Goal: Task Accomplishment & Management: Use online tool/utility

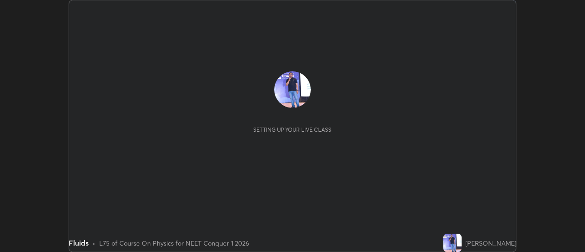
scroll to position [252, 584]
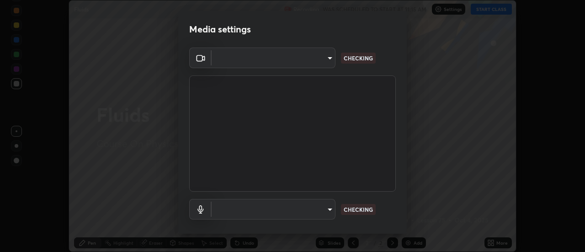
type input "7146dcbbdcde5fe3b2aae6e474f3993d16773ae1ef1a3c535206ea0346673fab"
type input "default"
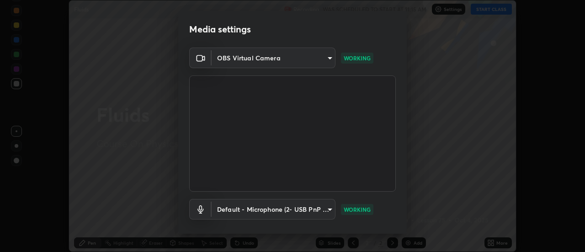
scroll to position [48, 0]
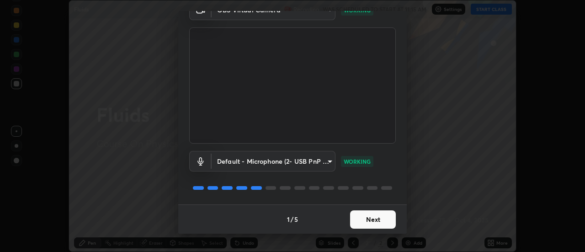
click at [371, 219] on button "Next" at bounding box center [373, 219] width 46 height 18
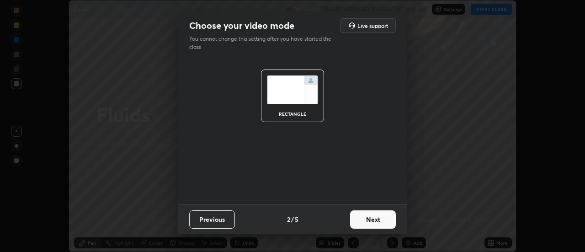
scroll to position [0, 0]
click at [373, 218] on button "Next" at bounding box center [373, 219] width 46 height 18
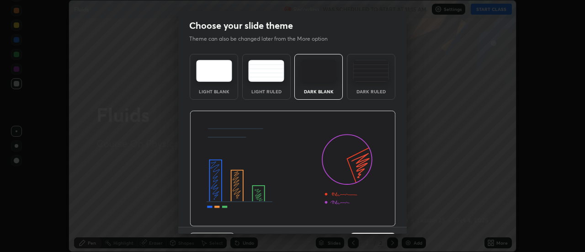
click at [375, 217] on img at bounding box center [293, 169] width 206 height 116
click at [376, 217] on img at bounding box center [293, 169] width 206 height 116
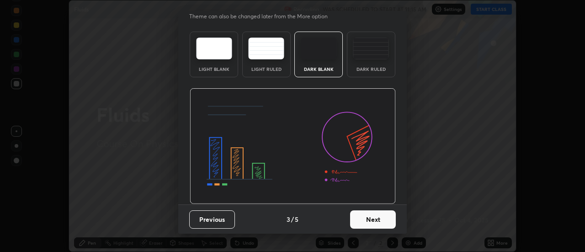
click at [377, 220] on button "Next" at bounding box center [373, 219] width 46 height 18
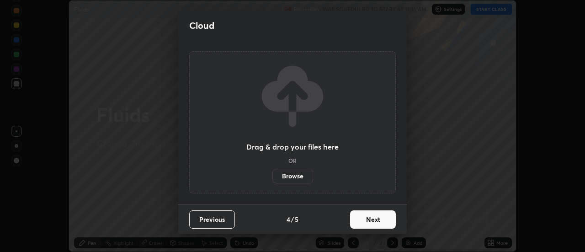
scroll to position [0, 0]
click at [382, 221] on button "Next" at bounding box center [373, 219] width 46 height 18
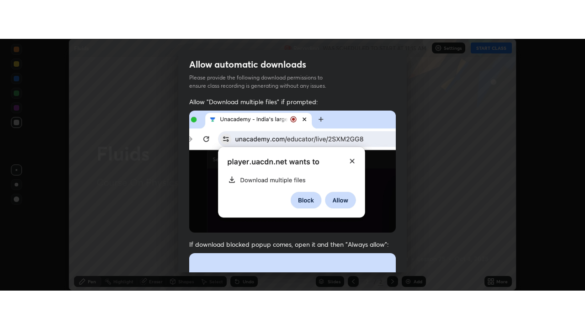
scroll to position [234, 0]
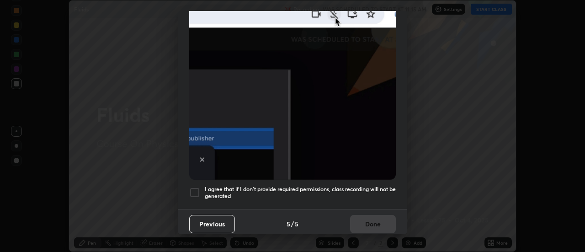
click at [191, 189] on div at bounding box center [194, 192] width 11 height 11
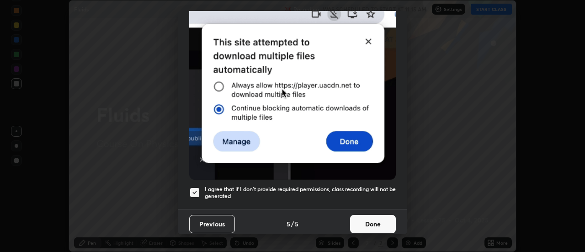
click at [371, 225] on button "Done" at bounding box center [373, 224] width 46 height 18
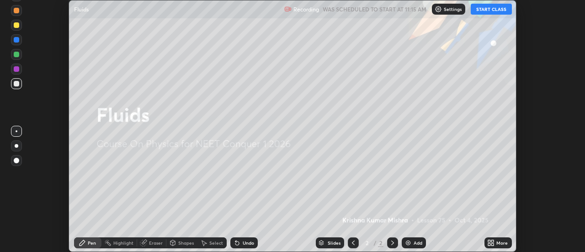
click at [495, 6] on button "START CLASS" at bounding box center [491, 9] width 41 height 11
click at [493, 244] on icon at bounding box center [493, 244] width 2 height 2
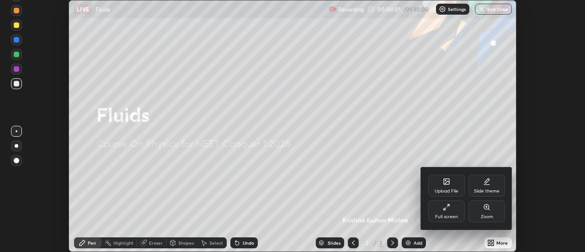
click at [449, 216] on div "Full screen" at bounding box center [446, 216] width 23 height 5
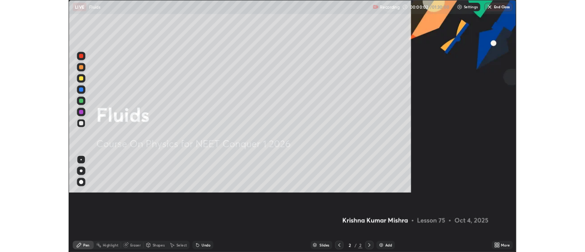
scroll to position [329, 585]
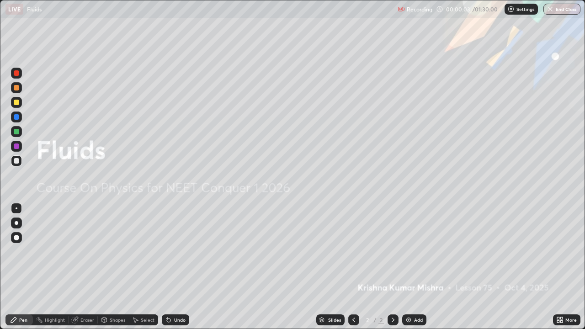
click at [419, 251] on div "Add" at bounding box center [418, 320] width 9 height 5
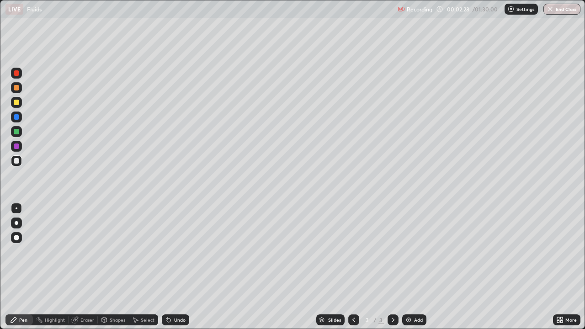
click at [17, 103] on div at bounding box center [16, 102] width 5 height 5
click at [149, 251] on div "Select" at bounding box center [148, 320] width 14 height 5
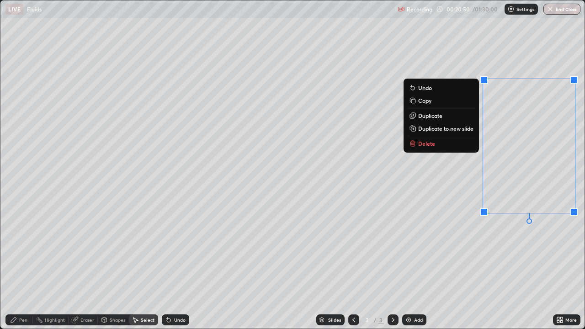
click at [427, 143] on p "Delete" at bounding box center [426, 143] width 17 height 7
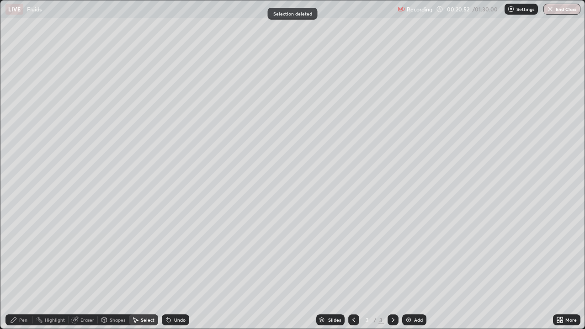
click at [22, 251] on div "Pen" at bounding box center [18, 319] width 27 height 11
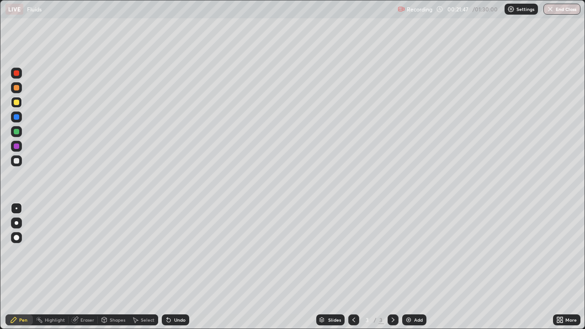
click at [17, 146] on div at bounding box center [16, 145] width 5 height 5
click at [18, 106] on div at bounding box center [16, 102] width 11 height 11
click at [177, 251] on div "Undo" at bounding box center [175, 319] width 27 height 11
click at [17, 147] on div at bounding box center [16, 145] width 5 height 5
click at [85, 251] on div "Eraser" at bounding box center [83, 319] width 29 height 11
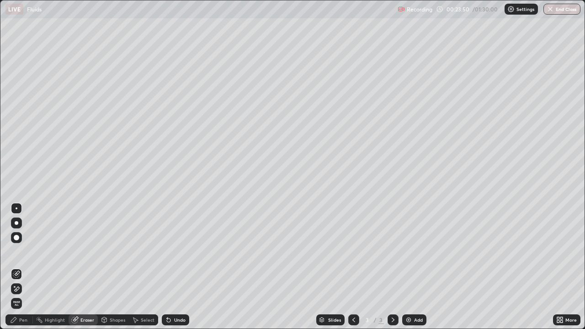
click at [23, 251] on div "Pen" at bounding box center [23, 320] width 8 height 5
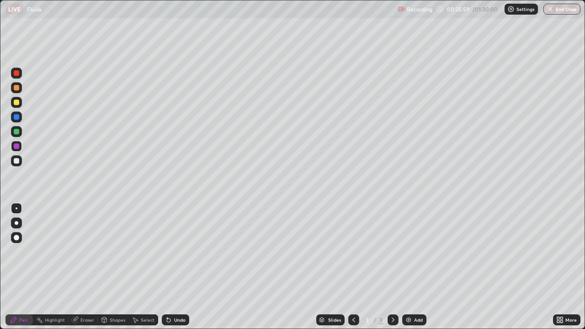
click at [142, 251] on div "Select" at bounding box center [148, 320] width 14 height 5
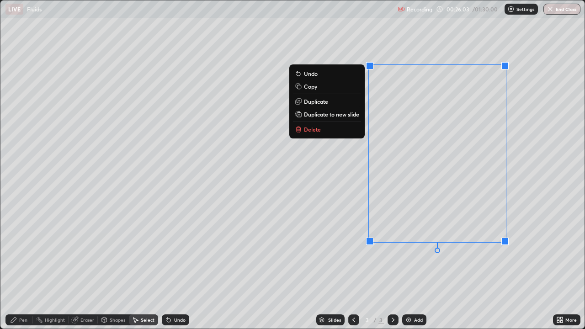
click at [316, 129] on p "Delete" at bounding box center [312, 129] width 17 height 7
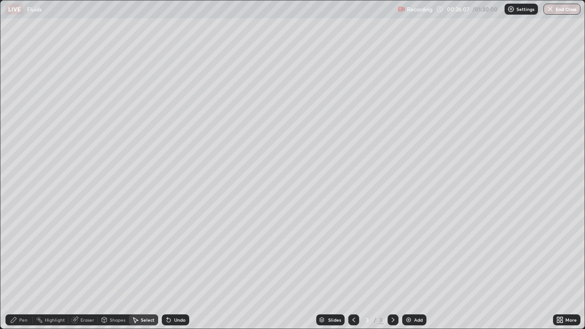
click at [23, 251] on div "Pen" at bounding box center [23, 320] width 8 height 5
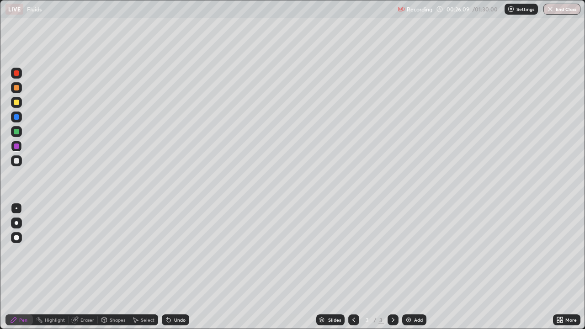
click at [19, 162] on div at bounding box center [16, 160] width 5 height 5
click at [177, 251] on div "Undo" at bounding box center [179, 320] width 11 height 5
click at [18, 147] on div at bounding box center [16, 145] width 5 height 5
click at [19, 102] on div at bounding box center [16, 102] width 5 height 5
click at [414, 251] on div "Add" at bounding box center [418, 320] width 9 height 5
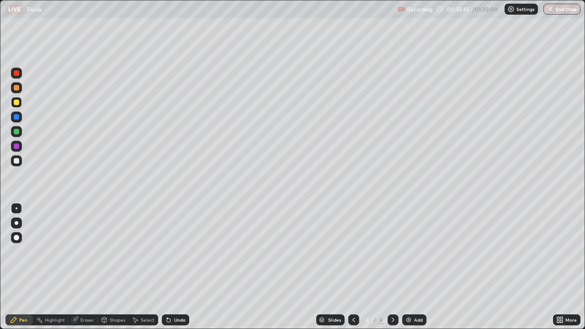
click at [15, 102] on div at bounding box center [16, 102] width 5 height 5
click at [116, 251] on div "Shapes" at bounding box center [118, 320] width 16 height 5
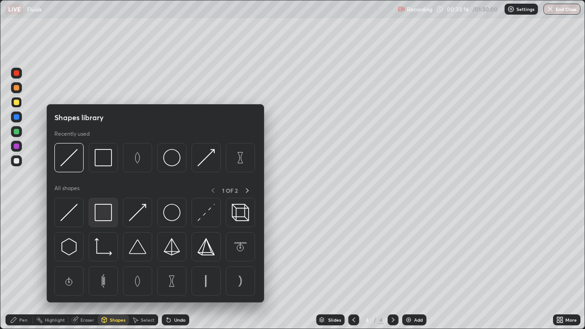
click at [105, 217] on img at bounding box center [103, 212] width 17 height 17
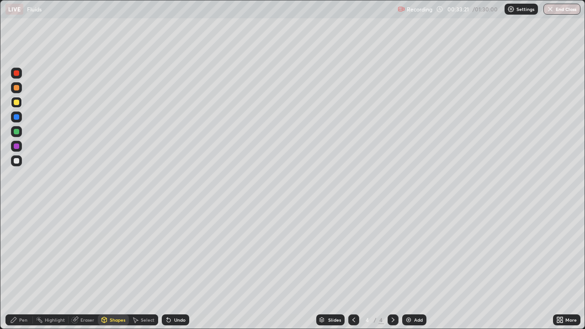
click at [86, 251] on div "Eraser" at bounding box center [87, 320] width 14 height 5
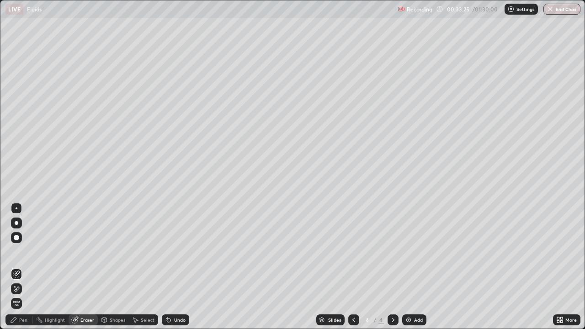
click at [23, 251] on div "Pen" at bounding box center [18, 319] width 27 height 11
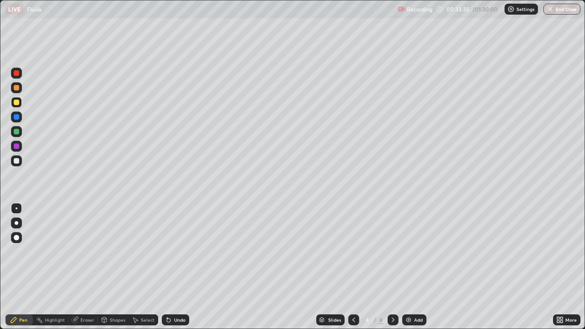
click at [179, 251] on div "Undo" at bounding box center [179, 320] width 11 height 5
click at [176, 251] on div "Undo" at bounding box center [179, 320] width 11 height 5
click at [175, 251] on div "Undo" at bounding box center [179, 320] width 11 height 5
click at [119, 251] on div "Shapes" at bounding box center [118, 320] width 16 height 5
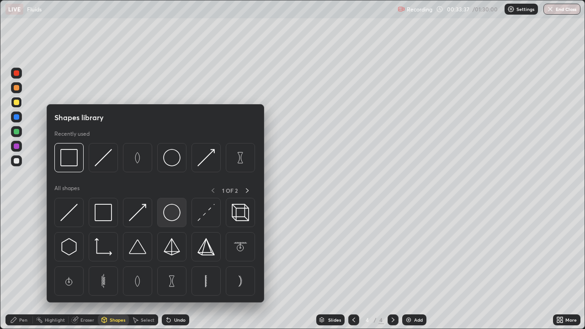
click at [172, 215] on img at bounding box center [171, 212] width 17 height 17
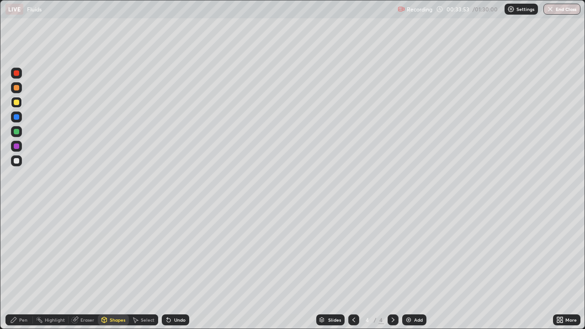
click at [17, 88] on div at bounding box center [16, 87] width 5 height 5
click at [179, 251] on div "Undo" at bounding box center [179, 320] width 11 height 5
click at [180, 251] on div "Undo" at bounding box center [179, 320] width 11 height 5
click at [85, 251] on div "Eraser" at bounding box center [87, 320] width 14 height 5
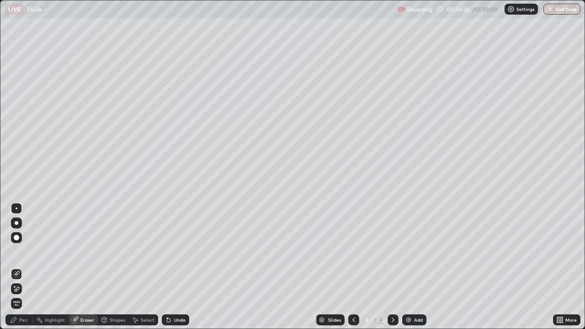
click at [116, 251] on div "Shapes" at bounding box center [118, 320] width 16 height 5
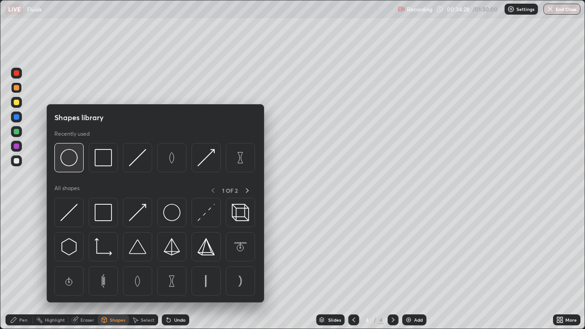
click at [73, 159] on img at bounding box center [68, 157] width 17 height 17
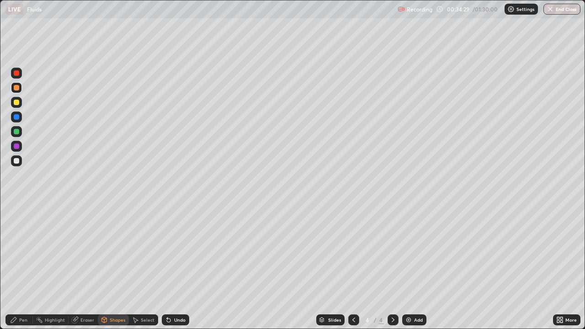
click at [15, 101] on div at bounding box center [16, 102] width 5 height 5
click at [85, 251] on div "Eraser" at bounding box center [87, 320] width 14 height 5
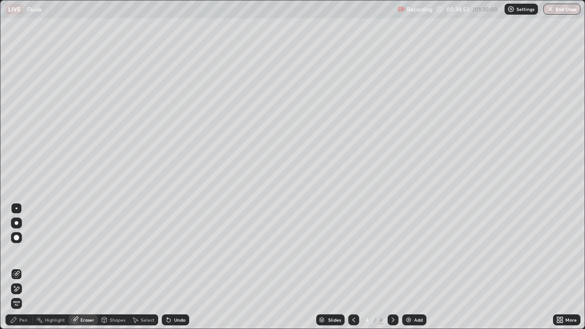
click at [23, 251] on div "Pen" at bounding box center [23, 320] width 8 height 5
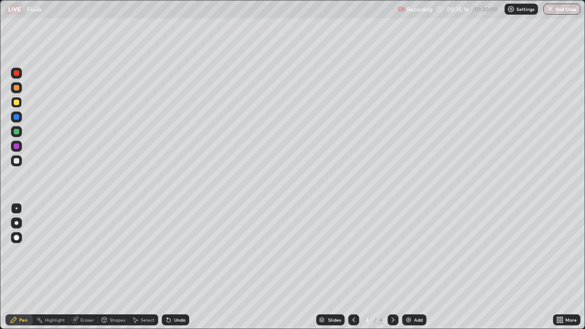
click at [18, 133] on div at bounding box center [16, 131] width 5 height 5
click at [178, 251] on div "Undo" at bounding box center [179, 320] width 11 height 5
click at [117, 251] on div "Shapes" at bounding box center [118, 320] width 16 height 5
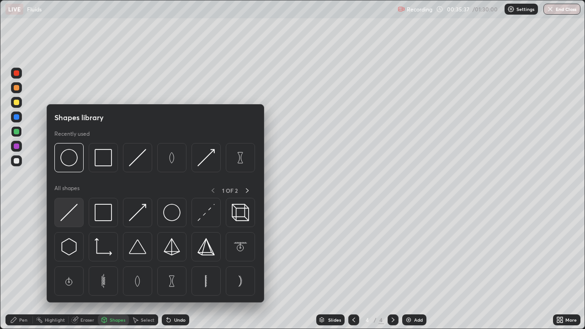
click at [70, 212] on img at bounding box center [68, 212] width 17 height 17
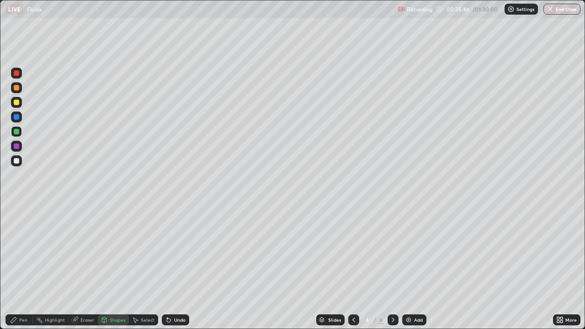
click at [20, 147] on div at bounding box center [16, 146] width 11 height 11
click at [25, 251] on div "Pen" at bounding box center [18, 319] width 27 height 11
click at [86, 251] on div "Eraser" at bounding box center [87, 320] width 14 height 5
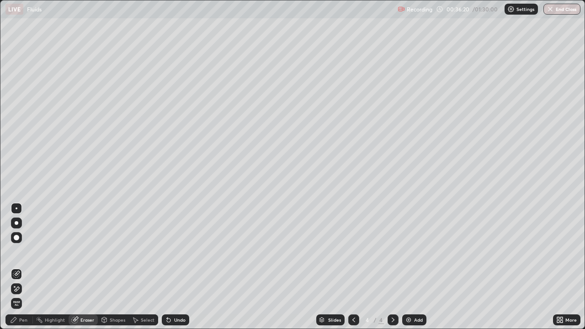
click at [25, 251] on div "Pen" at bounding box center [23, 320] width 8 height 5
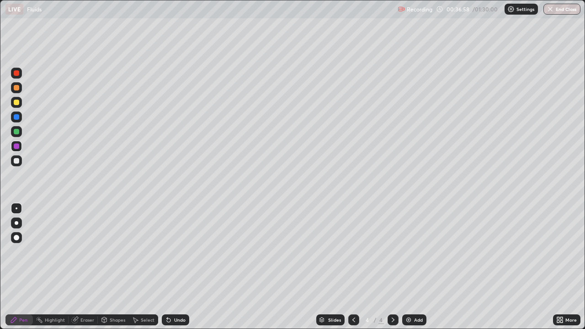
click at [178, 251] on div "Undo" at bounding box center [179, 320] width 11 height 5
click at [18, 161] on div at bounding box center [16, 160] width 5 height 5
click at [17, 103] on div at bounding box center [16, 102] width 5 height 5
click at [144, 251] on div "Select" at bounding box center [143, 319] width 29 height 11
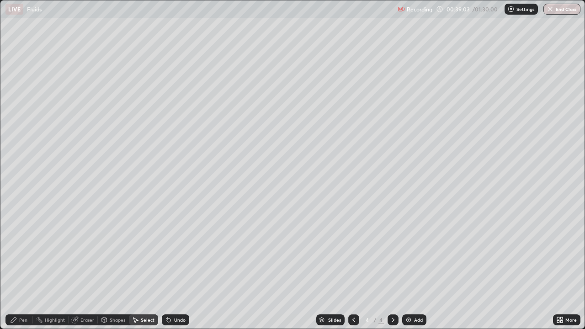
click at [272, 74] on div "0 ° Undo Copy Duplicate Duplicate to new slide Delete" at bounding box center [292, 164] width 584 height 328
click at [281, 66] on div "0 ° Undo Copy Duplicate Duplicate to new slide Delete" at bounding box center [292, 164] width 584 height 328
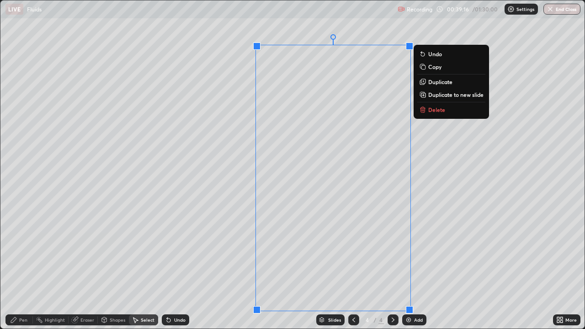
click at [26, 251] on div "Pen" at bounding box center [23, 320] width 8 height 5
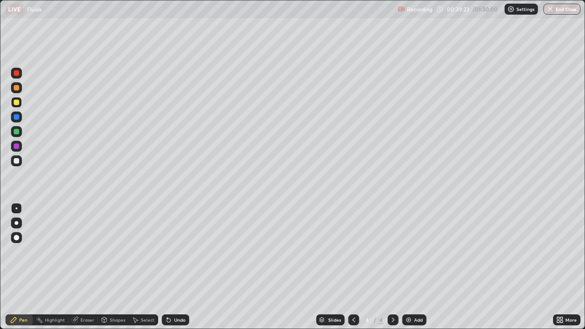
click at [18, 87] on div at bounding box center [16, 87] width 5 height 5
click at [174, 251] on div "Undo" at bounding box center [179, 320] width 11 height 5
click at [181, 251] on div "Undo" at bounding box center [179, 320] width 11 height 5
click at [352, 251] on icon at bounding box center [353, 319] width 7 height 7
click at [392, 251] on icon at bounding box center [393, 320] width 3 height 5
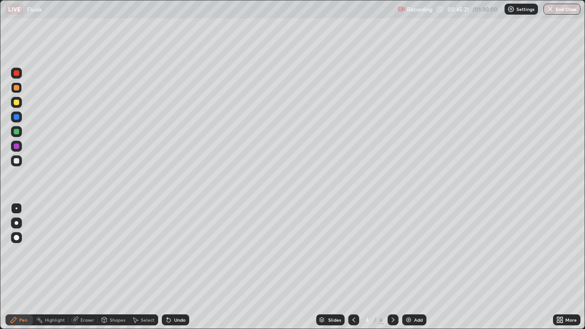
click at [411, 251] on div "Add" at bounding box center [414, 319] width 24 height 11
click at [16, 148] on div at bounding box center [16, 145] width 5 height 5
click at [179, 251] on div "Undo" at bounding box center [179, 320] width 11 height 5
click at [16, 132] on div at bounding box center [16, 131] width 5 height 5
click at [20, 107] on div at bounding box center [16, 102] width 11 height 11
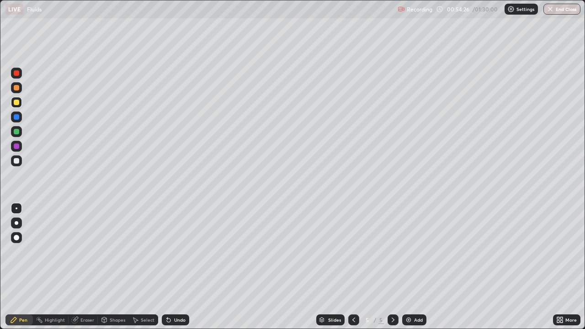
click at [19, 147] on div at bounding box center [16, 145] width 5 height 5
click at [16, 160] on div at bounding box center [16, 160] width 5 height 5
click at [352, 251] on icon at bounding box center [353, 320] width 3 height 5
click at [353, 251] on icon at bounding box center [353, 319] width 7 height 7
click at [392, 251] on icon at bounding box center [393, 320] width 3 height 5
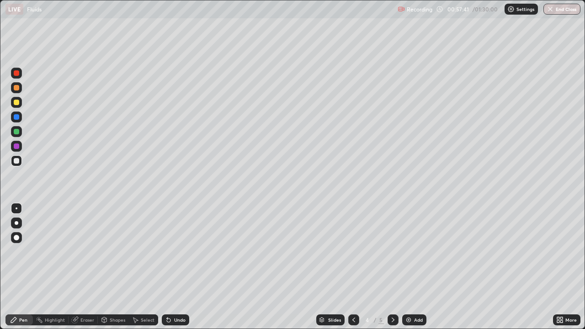
click at [392, 251] on icon at bounding box center [392, 319] width 7 height 7
click at [397, 251] on div at bounding box center [392, 320] width 11 height 18
click at [415, 251] on div "Add" at bounding box center [418, 320] width 9 height 5
click at [18, 103] on div at bounding box center [16, 102] width 5 height 5
click at [117, 251] on div "Shapes" at bounding box center [113, 319] width 31 height 11
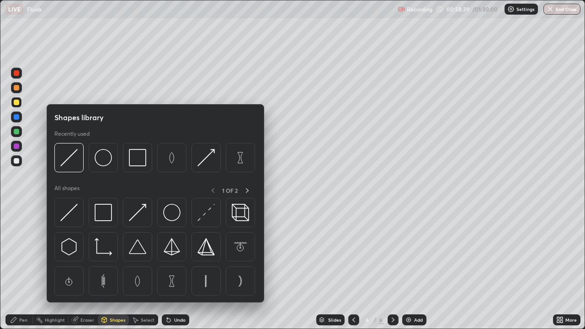
click at [103, 219] on img at bounding box center [103, 212] width 17 height 17
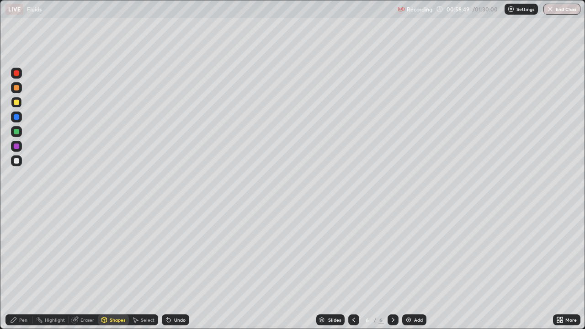
click at [89, 251] on div "Eraser" at bounding box center [83, 319] width 29 height 11
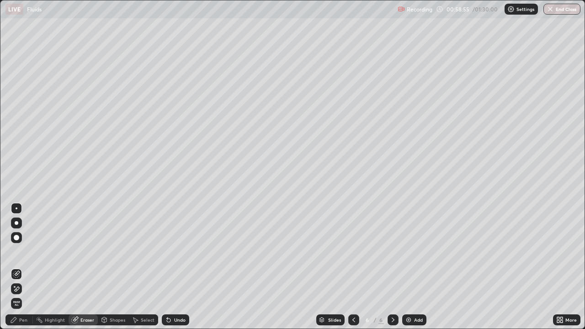
click at [25, 251] on div "Pen" at bounding box center [18, 319] width 27 height 11
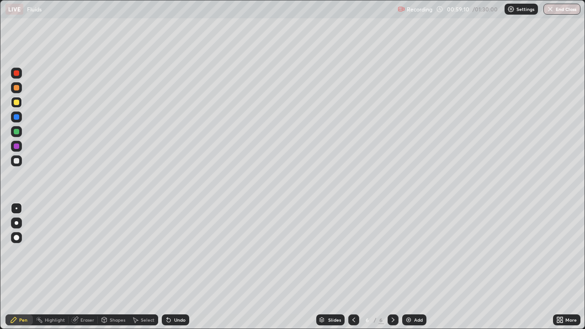
click at [174, 251] on div "Undo" at bounding box center [179, 320] width 11 height 5
click at [18, 103] on div at bounding box center [16, 102] width 5 height 5
click at [16, 88] on div at bounding box center [16, 87] width 5 height 5
click at [19, 132] on div at bounding box center [16, 131] width 5 height 5
click at [179, 251] on div "Undo" at bounding box center [179, 320] width 11 height 5
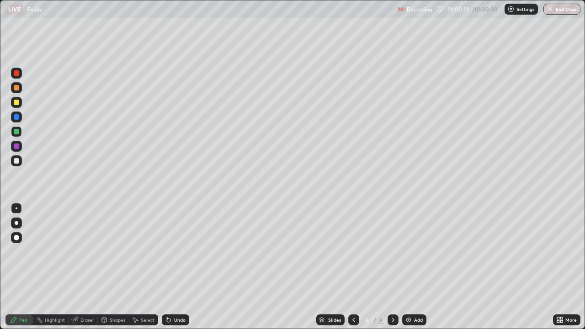
click at [18, 147] on div at bounding box center [16, 145] width 5 height 5
click at [117, 251] on div "Shapes" at bounding box center [113, 319] width 31 height 11
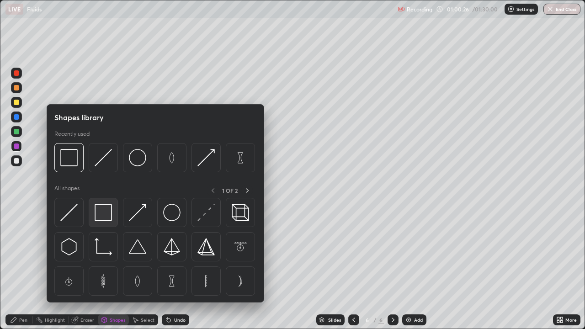
click at [105, 216] on img at bounding box center [103, 212] width 17 height 17
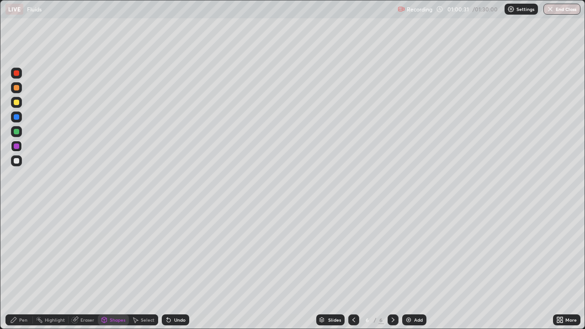
click at [87, 251] on div "Eraser" at bounding box center [87, 320] width 14 height 5
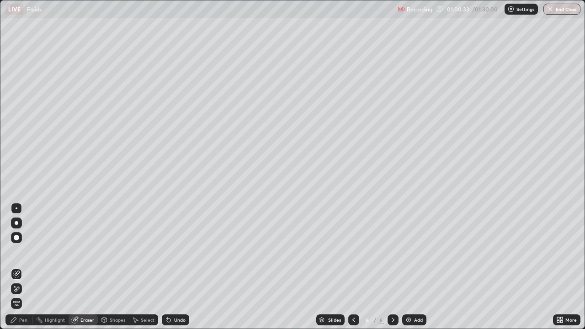
click at [25, 251] on div "Pen" at bounding box center [23, 320] width 8 height 5
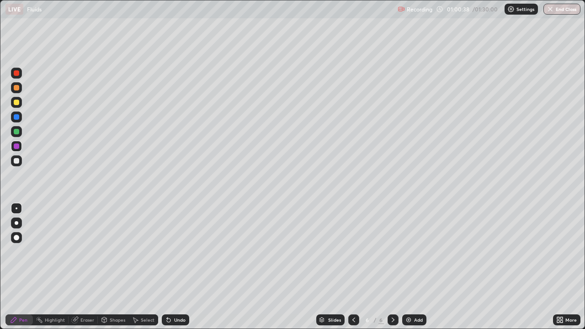
click at [120, 251] on div "Shapes" at bounding box center [113, 319] width 31 height 11
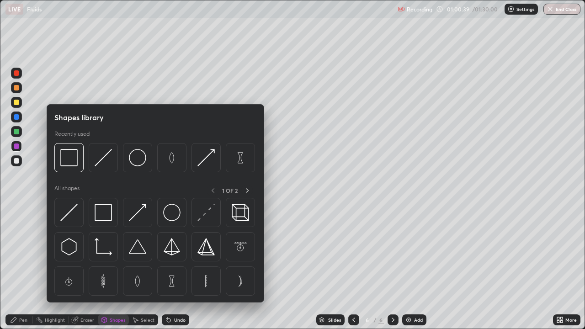
click at [171, 216] on img at bounding box center [171, 212] width 17 height 17
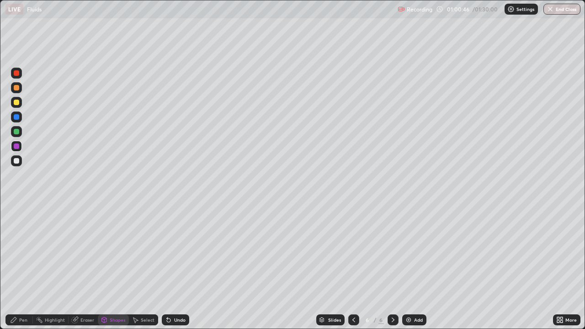
click at [178, 251] on div "Undo" at bounding box center [175, 319] width 27 height 11
click at [179, 251] on div "Undo" at bounding box center [179, 320] width 11 height 5
click at [85, 251] on div "Eraser" at bounding box center [87, 320] width 14 height 5
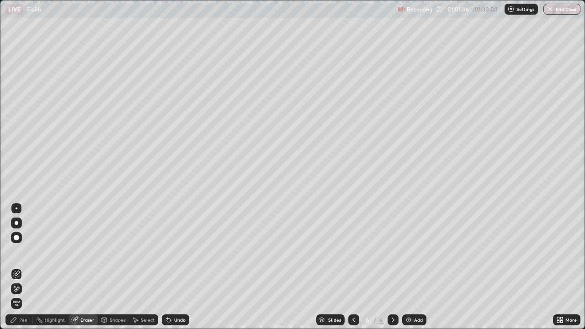
click at [27, 251] on div "Pen" at bounding box center [18, 319] width 27 height 11
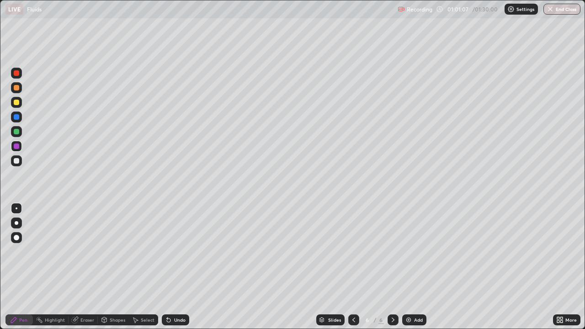
click at [18, 102] on div at bounding box center [16, 102] width 5 height 5
click at [117, 251] on div "Shapes" at bounding box center [118, 320] width 16 height 5
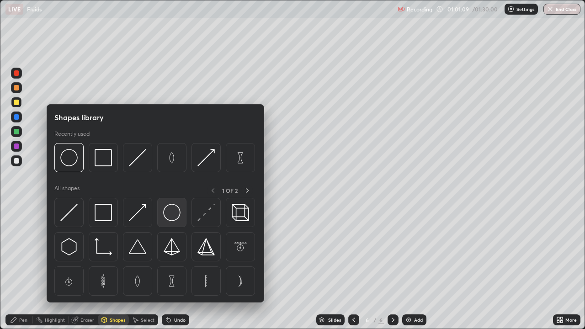
click at [172, 216] on img at bounding box center [171, 212] width 17 height 17
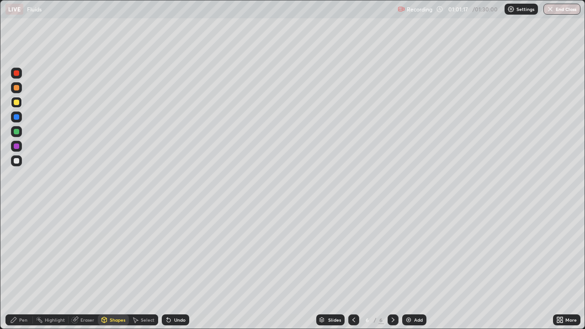
click at [84, 251] on div "Eraser" at bounding box center [87, 320] width 14 height 5
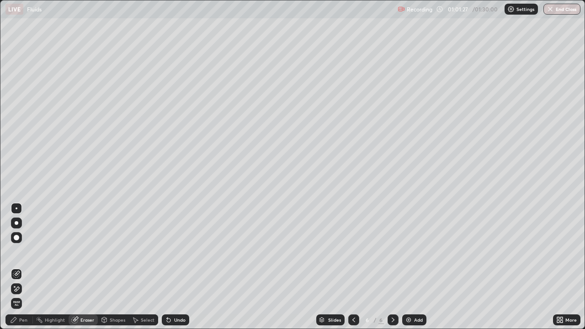
click at [116, 251] on div "Shapes" at bounding box center [113, 319] width 31 height 11
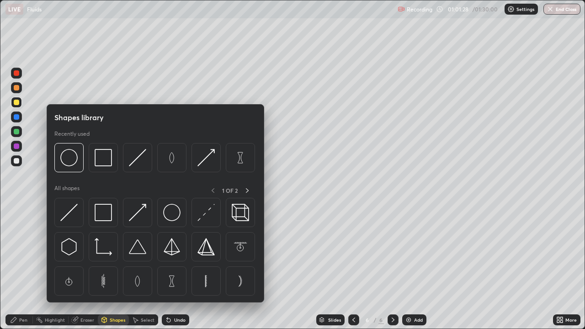
click at [18, 131] on div at bounding box center [16, 131] width 5 height 5
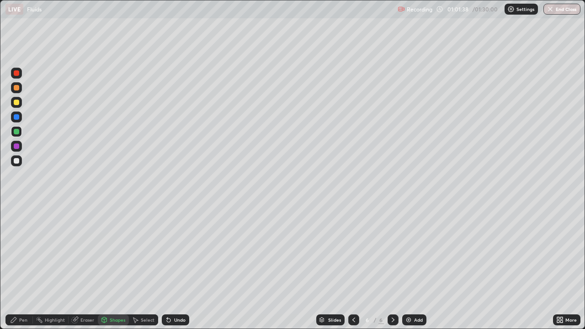
click at [23, 251] on div "Pen" at bounding box center [23, 320] width 8 height 5
click at [111, 251] on div "Shapes" at bounding box center [118, 320] width 16 height 5
click at [86, 251] on div "Eraser" at bounding box center [83, 319] width 29 height 11
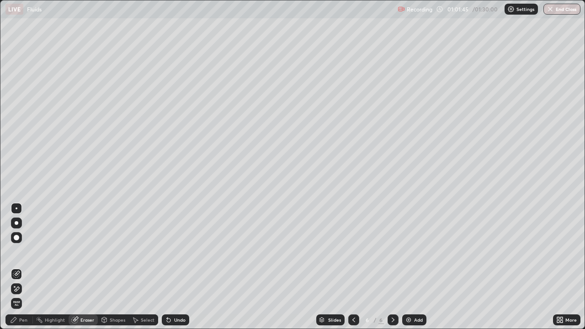
click at [24, 251] on div "Pen" at bounding box center [23, 320] width 8 height 5
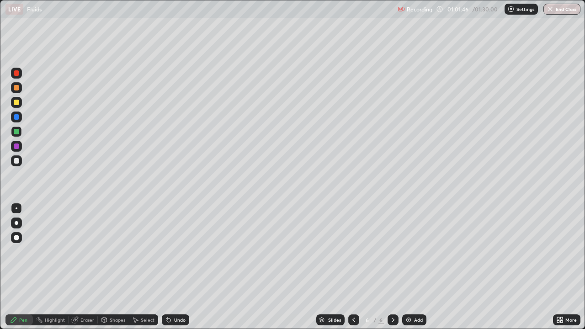
click at [117, 251] on div "Shapes" at bounding box center [118, 320] width 16 height 5
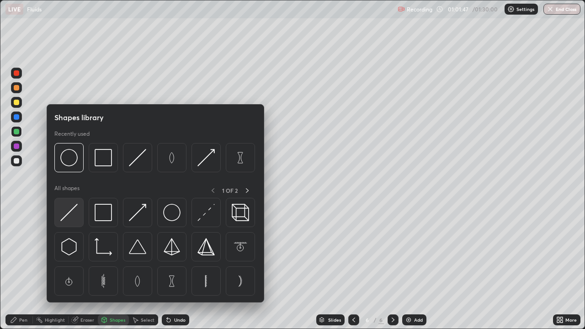
click at [73, 208] on img at bounding box center [68, 212] width 17 height 17
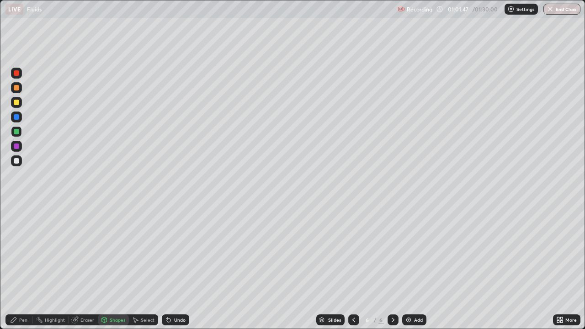
click at [16, 159] on div at bounding box center [16, 160] width 5 height 5
click at [20, 251] on div "Pen" at bounding box center [23, 320] width 8 height 5
click at [85, 251] on div "Eraser" at bounding box center [87, 320] width 14 height 5
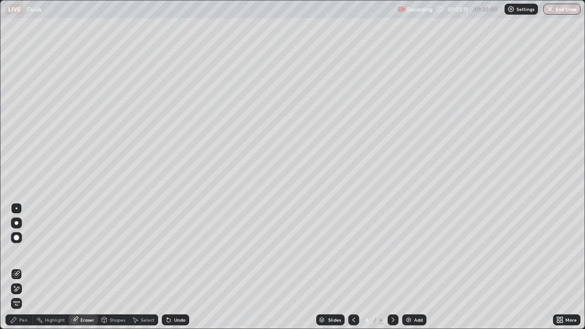
click at [22, 251] on div "Pen" at bounding box center [18, 319] width 27 height 11
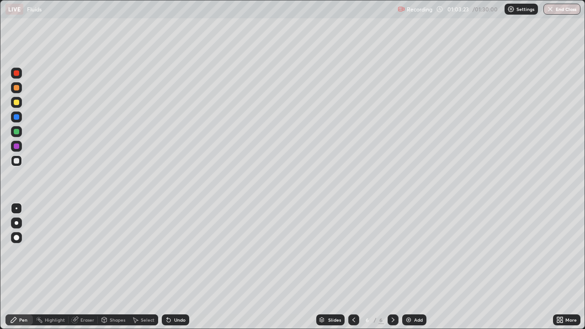
click at [351, 251] on icon at bounding box center [353, 319] width 7 height 7
click at [353, 251] on icon at bounding box center [353, 319] width 7 height 7
click at [396, 251] on div at bounding box center [392, 319] width 11 height 11
click at [392, 251] on icon at bounding box center [392, 319] width 7 height 7
click at [178, 251] on div "Undo" at bounding box center [175, 319] width 27 height 11
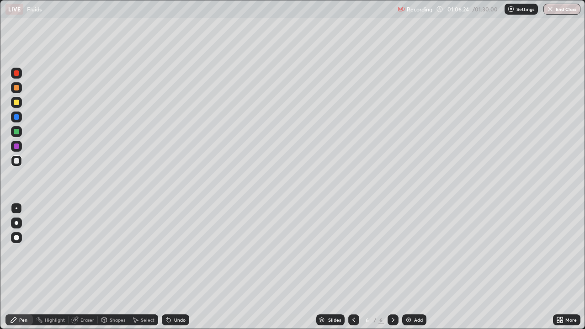
click at [408, 251] on img at bounding box center [408, 319] width 7 height 7
click at [117, 251] on div "Shapes" at bounding box center [118, 320] width 16 height 5
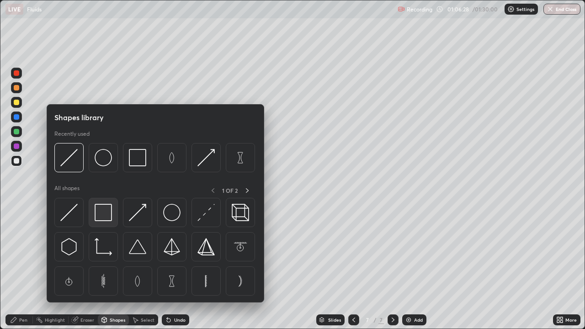
click at [104, 215] on img at bounding box center [103, 212] width 17 height 17
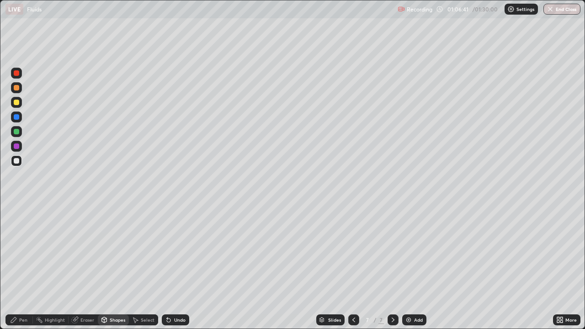
click at [89, 251] on div "Eraser" at bounding box center [83, 319] width 29 height 11
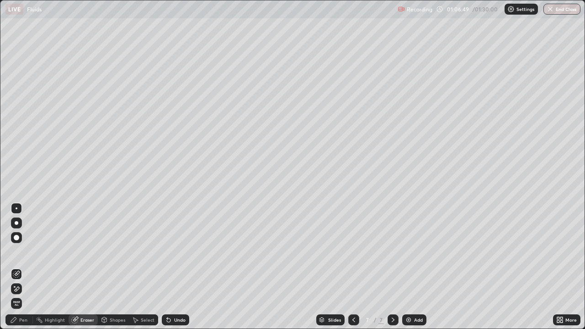
click at [24, 251] on div "Pen" at bounding box center [18, 319] width 27 height 11
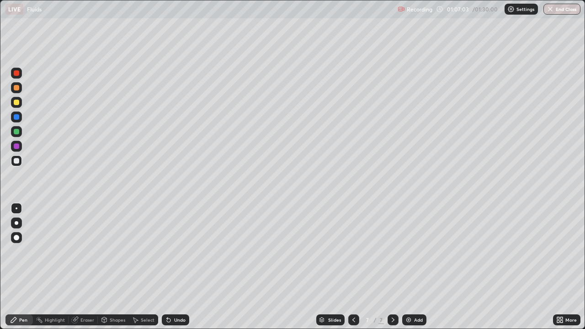
click at [16, 101] on div at bounding box center [16, 102] width 5 height 5
click at [174, 251] on div "Undo" at bounding box center [179, 320] width 11 height 5
click at [174, 251] on div "Undo" at bounding box center [175, 319] width 27 height 11
click at [175, 251] on div "Undo" at bounding box center [175, 319] width 27 height 11
click at [181, 251] on div "Undo" at bounding box center [179, 320] width 11 height 5
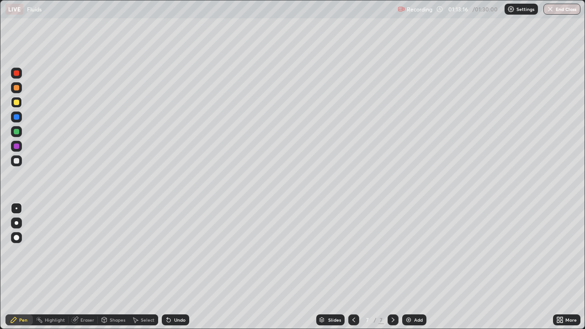
click at [183, 251] on div "Undo" at bounding box center [175, 319] width 27 height 11
click at [174, 251] on div "Undo" at bounding box center [179, 320] width 11 height 5
click at [175, 251] on div "Undo" at bounding box center [175, 319] width 27 height 11
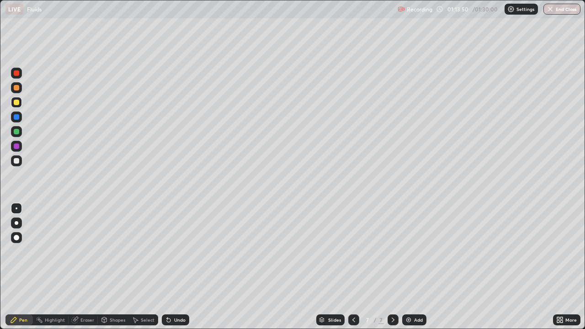
click at [175, 251] on div "Undo" at bounding box center [175, 319] width 27 height 11
click at [174, 251] on div "Undo" at bounding box center [179, 320] width 11 height 5
click at [18, 160] on div at bounding box center [16, 160] width 5 height 5
click at [180, 251] on div "Undo" at bounding box center [179, 320] width 11 height 5
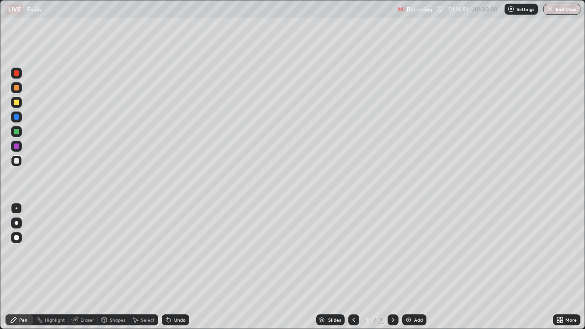
click at [175, 251] on div "Undo" at bounding box center [179, 320] width 11 height 5
click at [175, 251] on div "Undo" at bounding box center [175, 319] width 27 height 11
click at [413, 251] on div "Add" at bounding box center [414, 319] width 24 height 11
click at [89, 251] on div "Eraser" at bounding box center [83, 319] width 29 height 11
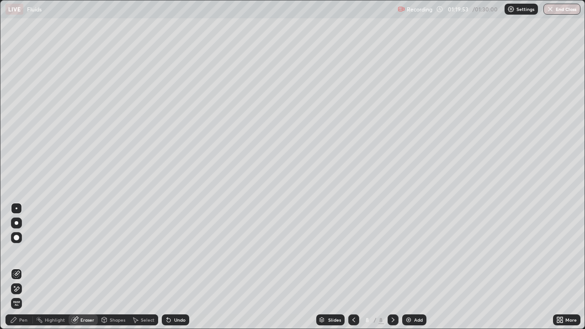
click at [22, 251] on div "Pen" at bounding box center [18, 319] width 27 height 11
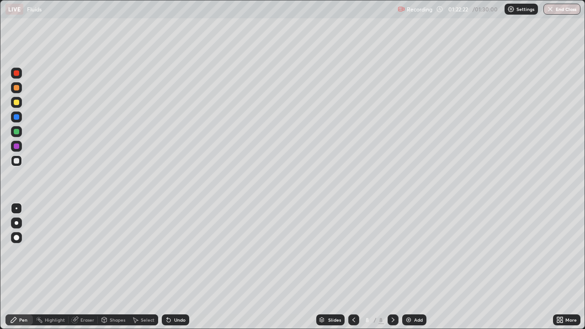
click at [552, 8] on img "button" at bounding box center [549, 8] width 7 height 7
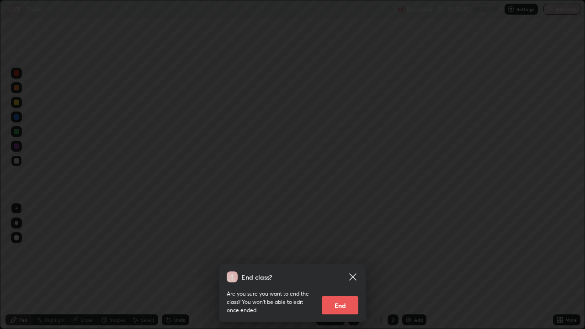
click at [412, 235] on div "End class? Are you sure you want to end the class? You won’t be able to edit on…" at bounding box center [292, 164] width 585 height 329
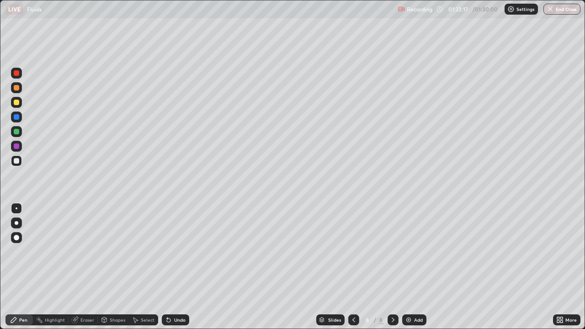
click at [554, 13] on button "End Class" at bounding box center [561, 9] width 37 height 11
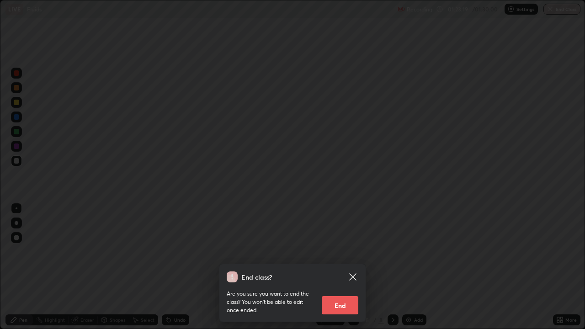
click at [341, 251] on button "End" at bounding box center [340, 305] width 37 height 18
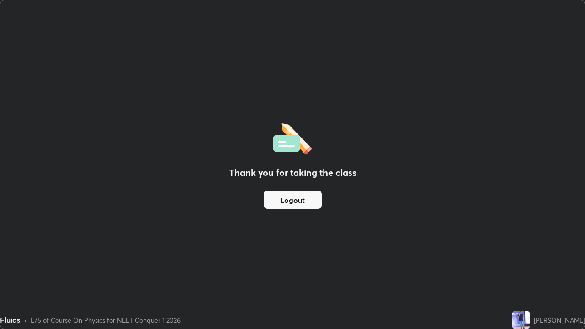
click at [310, 202] on button "Logout" at bounding box center [293, 200] width 58 height 18
click at [312, 201] on button "Logout" at bounding box center [293, 200] width 58 height 18
click at [310, 204] on button "Logout" at bounding box center [293, 200] width 58 height 18
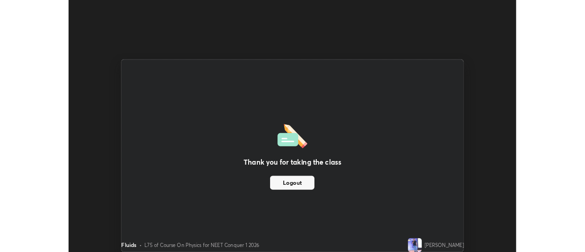
scroll to position [45436, 45103]
